Goal: Task Accomplishment & Management: Complete application form

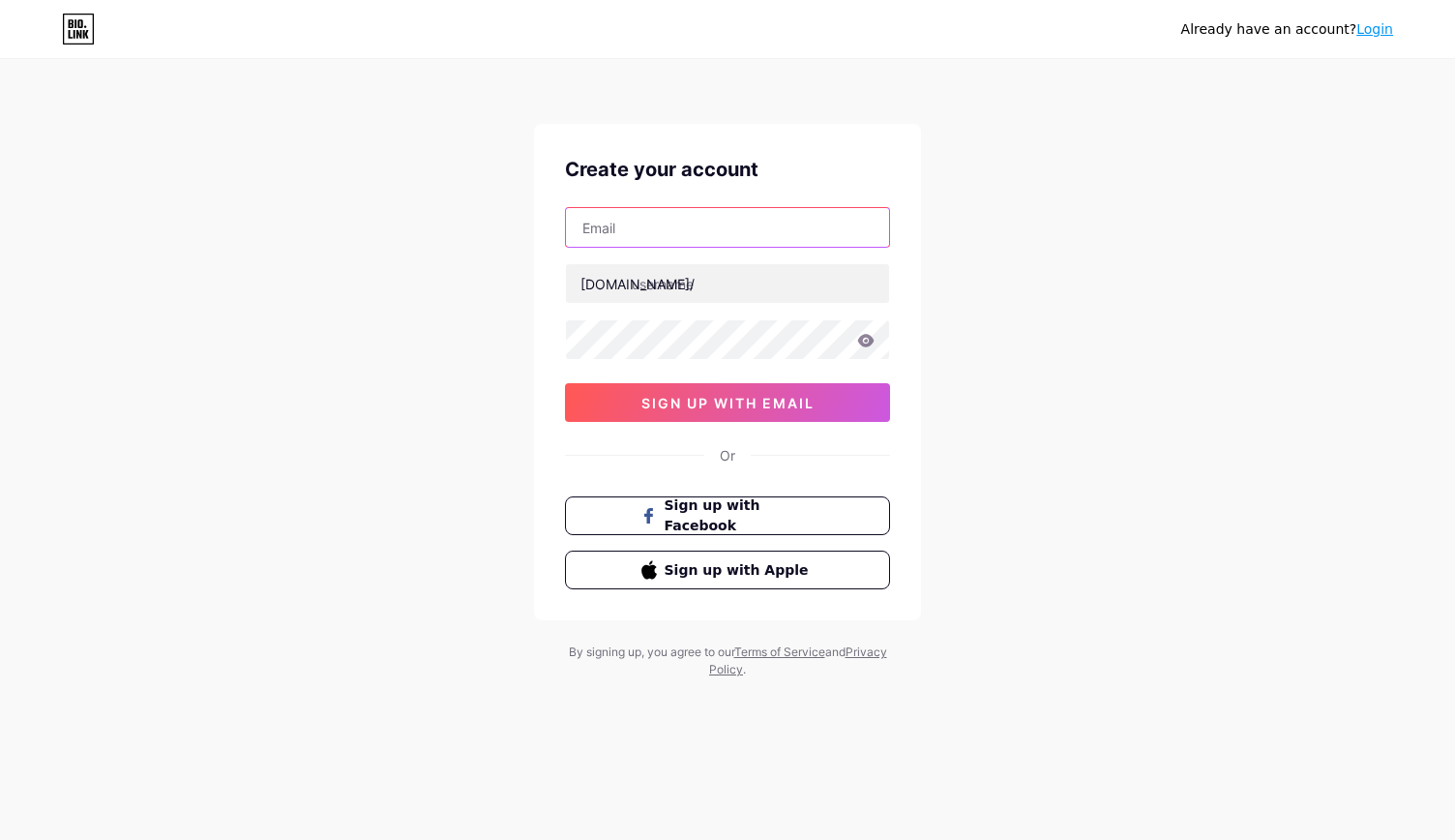
click at [763, 217] on input "text" at bounding box center [728, 227] width 323 height 39
type input "[DOMAIN_NAME][EMAIL_ADDRESS][DOMAIN_NAME]"
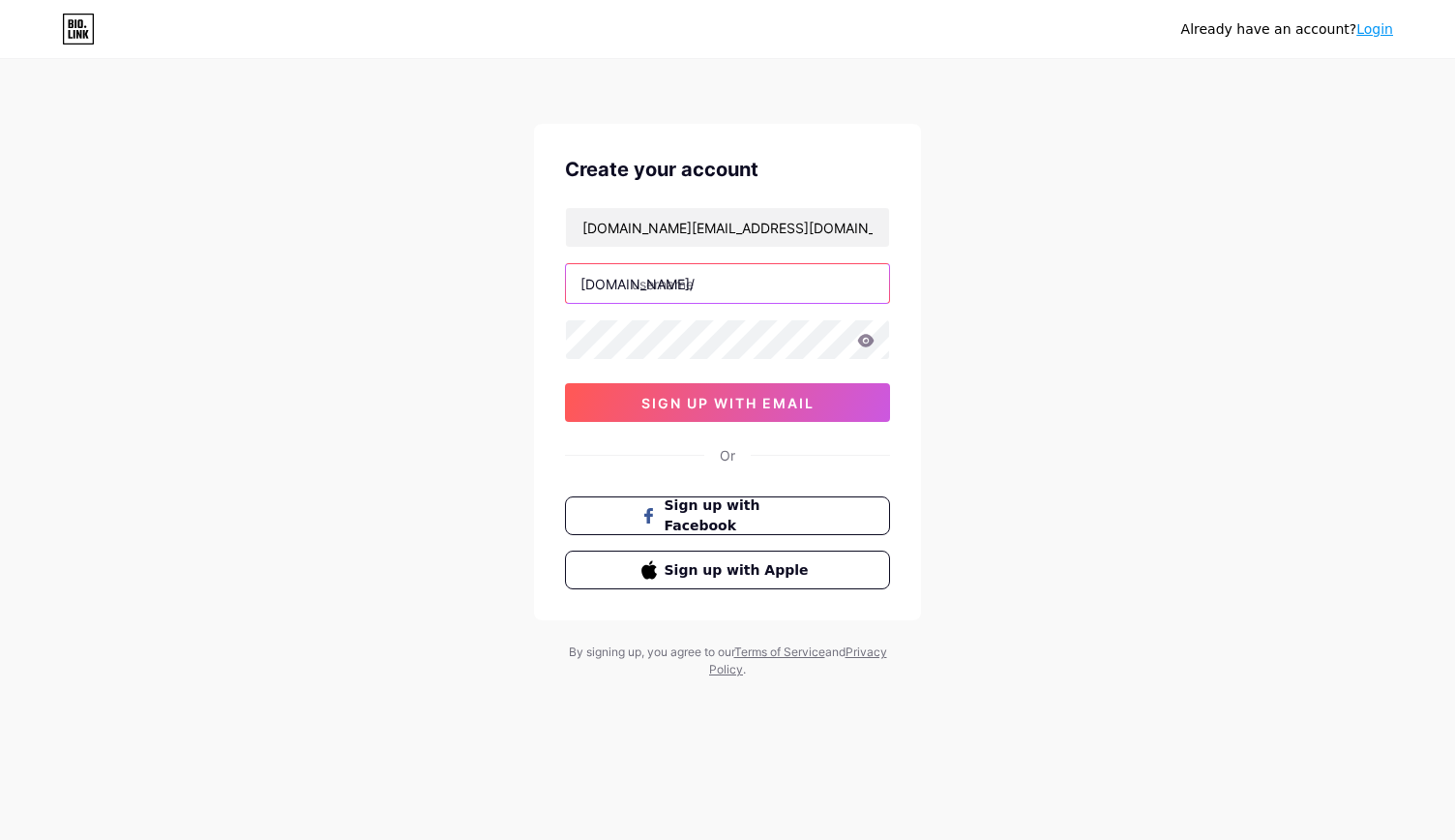
click at [744, 272] on input "text" at bounding box center [728, 284] width 323 height 39
type input "ukpathways"
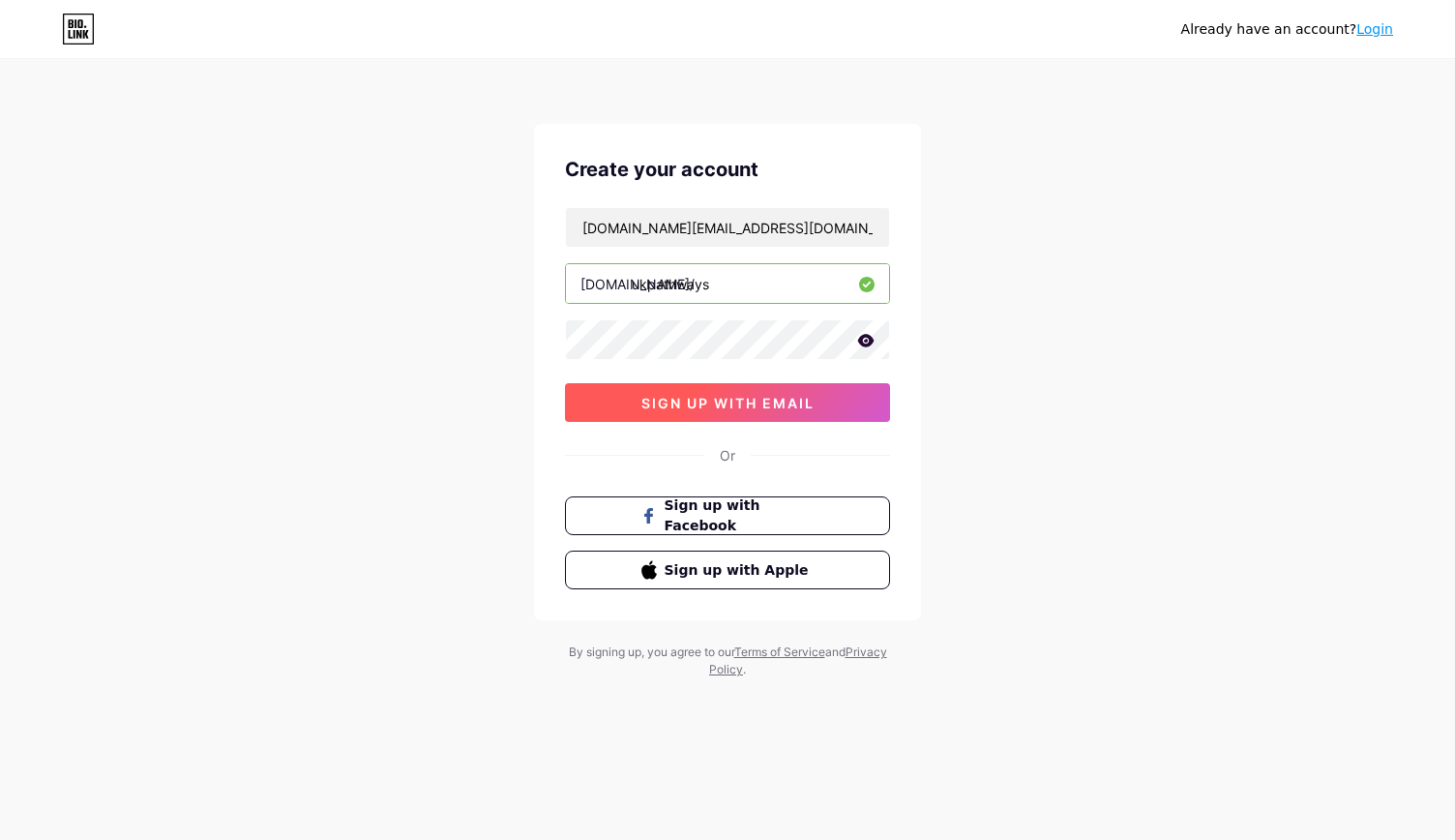
click at [697, 395] on span "sign up with email" at bounding box center [728, 403] width 173 height 16
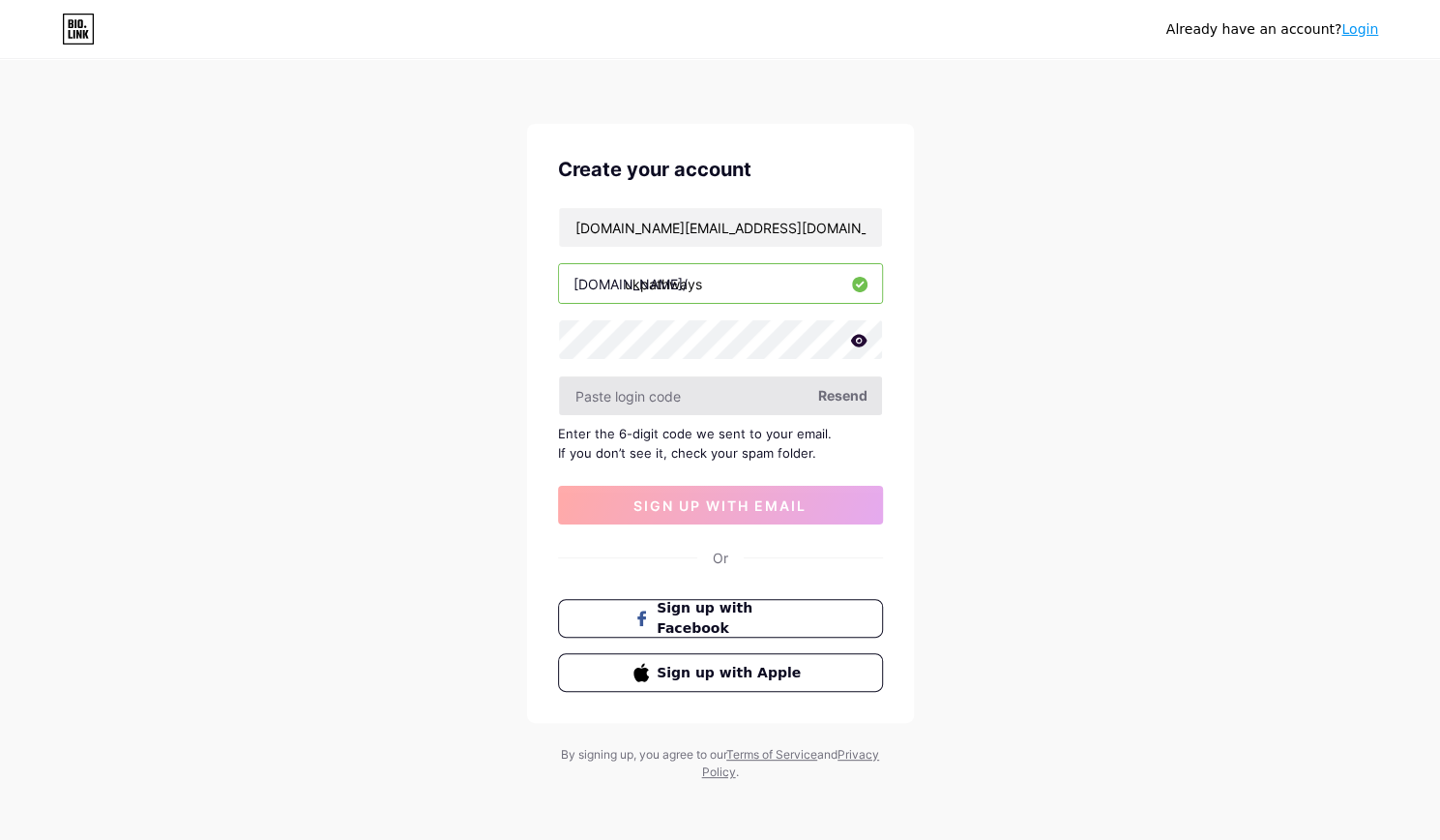
click at [765, 409] on input "text" at bounding box center [721, 396] width 323 height 39
click at [845, 397] on span "Resend" at bounding box center [843, 395] width 49 height 20
click at [670, 222] on input "[DOMAIN_NAME][EMAIL_ADDRESS][DOMAIN_NAME]" at bounding box center [721, 227] width 323 height 39
click at [677, 285] on input "ukpathways" at bounding box center [721, 284] width 323 height 39
click at [864, 344] on icon at bounding box center [859, 341] width 17 height 14
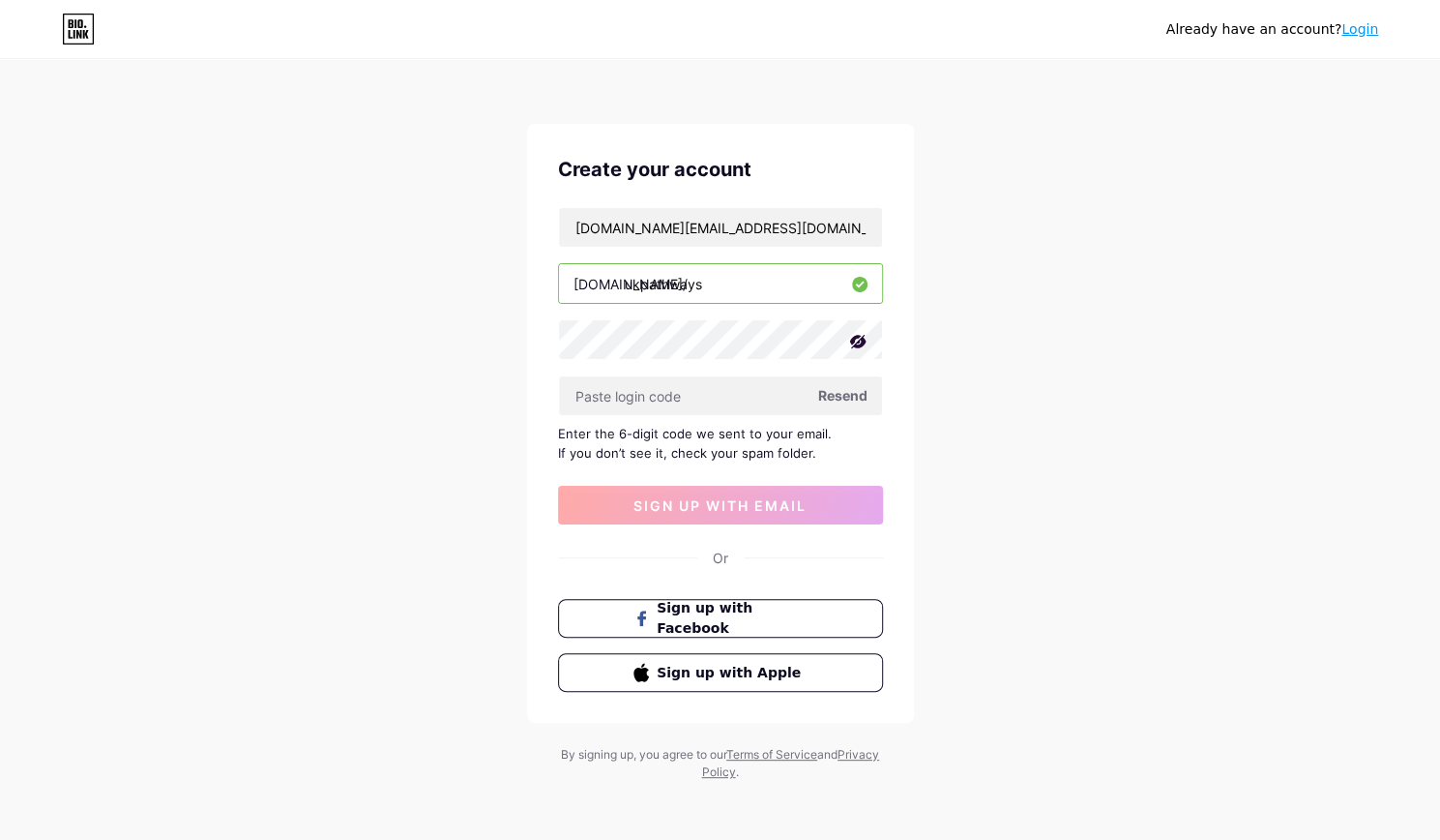
click at [864, 344] on icon at bounding box center [858, 342] width 19 height 19
click at [837, 398] on span "Resend" at bounding box center [843, 395] width 49 height 20
click at [354, 436] on div "Already have an account? Login Create your account [DOMAIN_NAME][EMAIL_ADDRESS]…" at bounding box center [720, 421] width 1440 height 843
click at [801, 388] on input "text" at bounding box center [721, 396] width 323 height 39
click at [881, 213] on input "[DOMAIN_NAME][EMAIL_ADDRESS][DOMAIN_NAME]" at bounding box center [721, 227] width 323 height 39
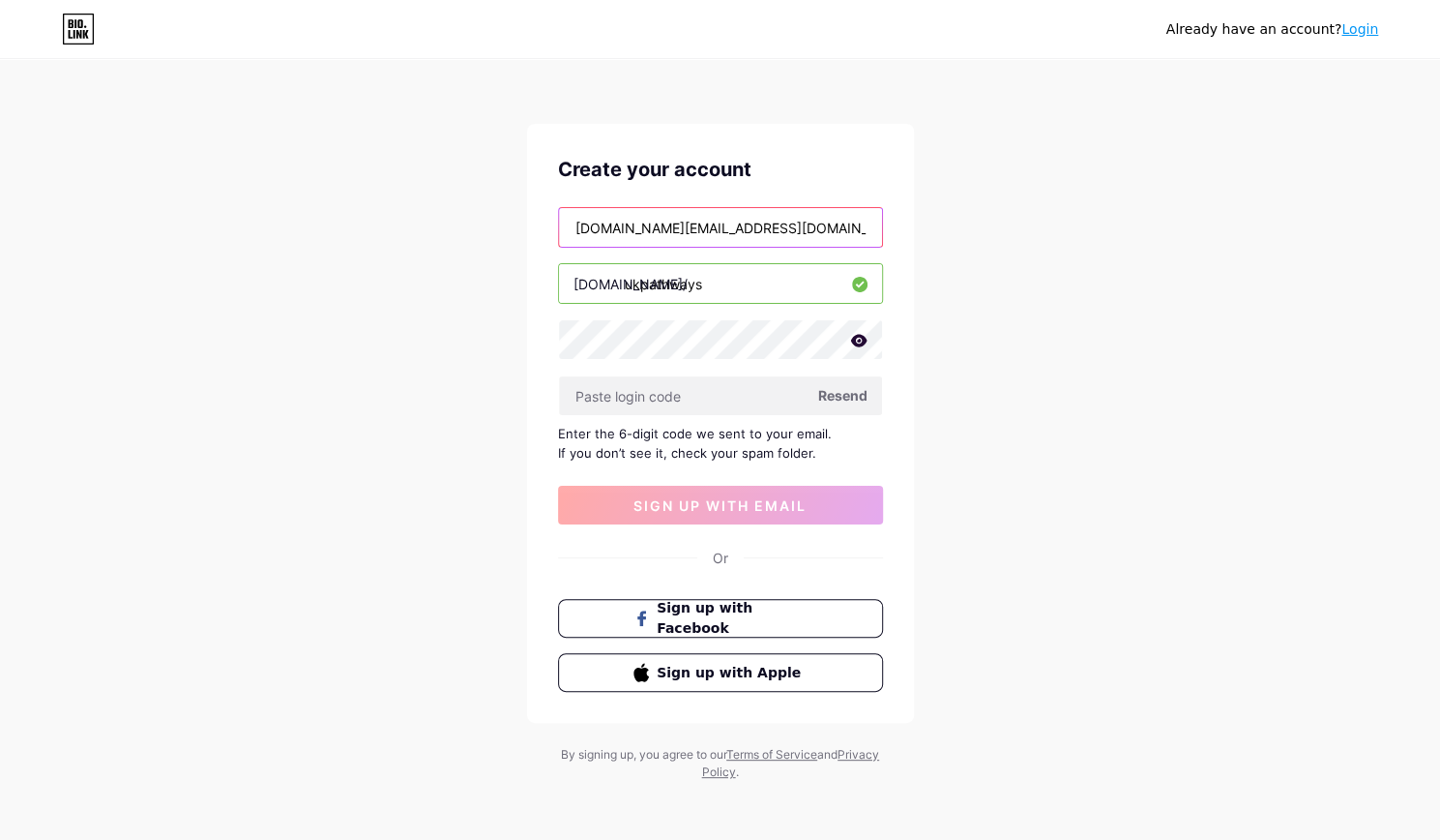
drag, startPoint x: 846, startPoint y: 225, endPoint x: 422, endPoint y: 218, distance: 424.1
click at [422, 218] on div "Already have an account? Login Create your account [DOMAIN_NAME][EMAIL_ADDRESS]…" at bounding box center [720, 421] width 1440 height 843
type input "[DOMAIN_NAME][EMAIL_ADDRESS][DOMAIN_NAME]"
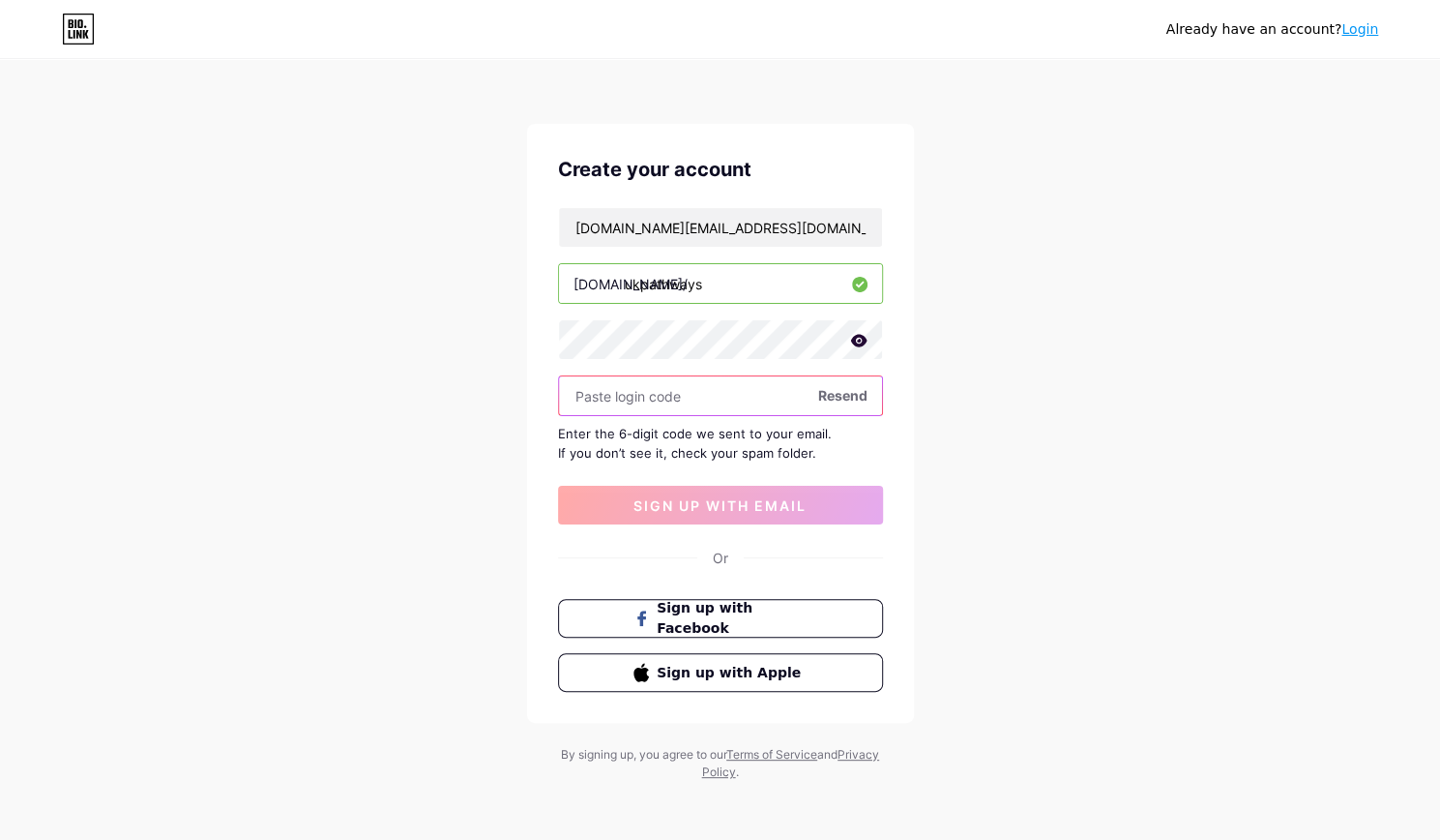
click at [740, 394] on input "text" at bounding box center [721, 396] width 323 height 39
click at [848, 396] on span "Resend" at bounding box center [843, 395] width 49 height 20
click at [381, 528] on div "Already have an account? Login Create your account [DOMAIN_NAME][EMAIL_ADDRESS]…" at bounding box center [720, 421] width 1440 height 843
